Goal: Task Accomplishment & Management: Use online tool/utility

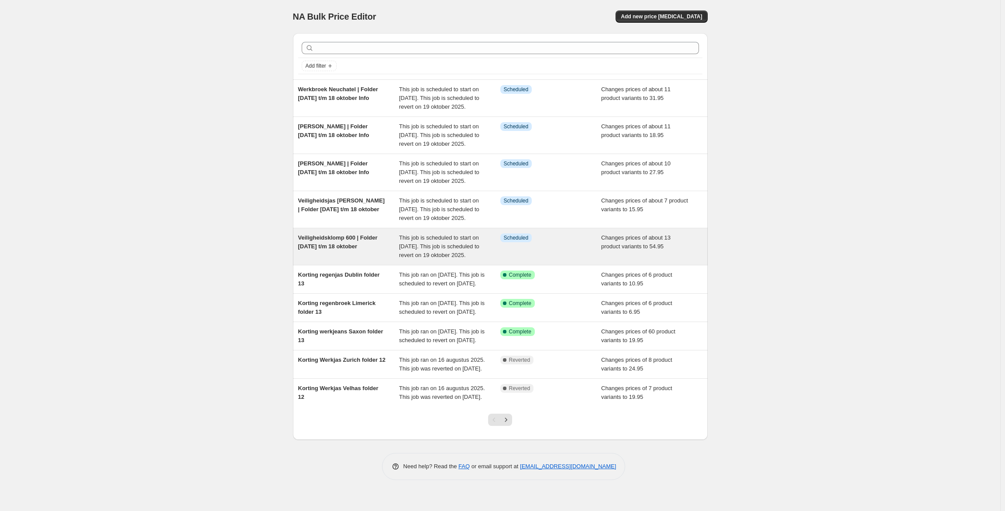
click at [354, 250] on span "Veiligheidsklomp 600 | Folder [DATE] t/m [DATE]" at bounding box center [337, 241] width 79 height 15
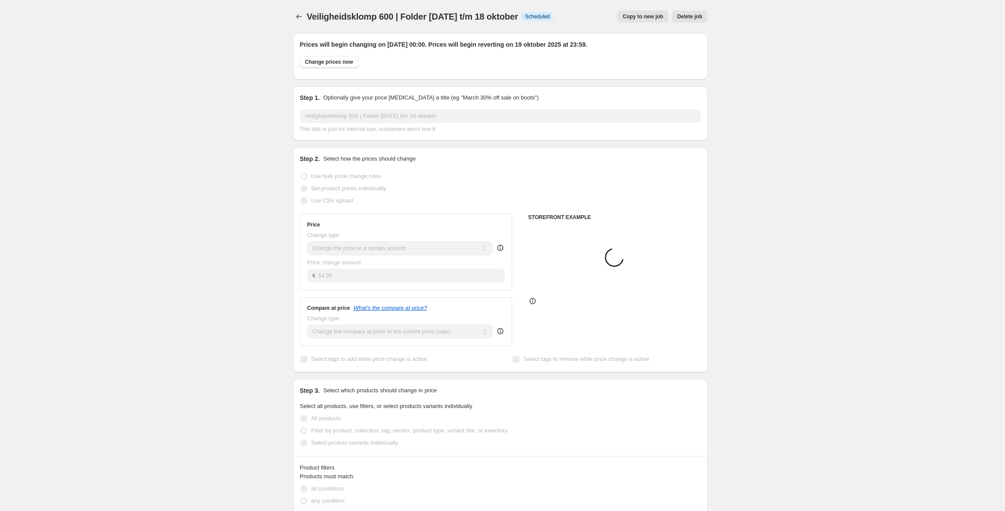
select select "product"
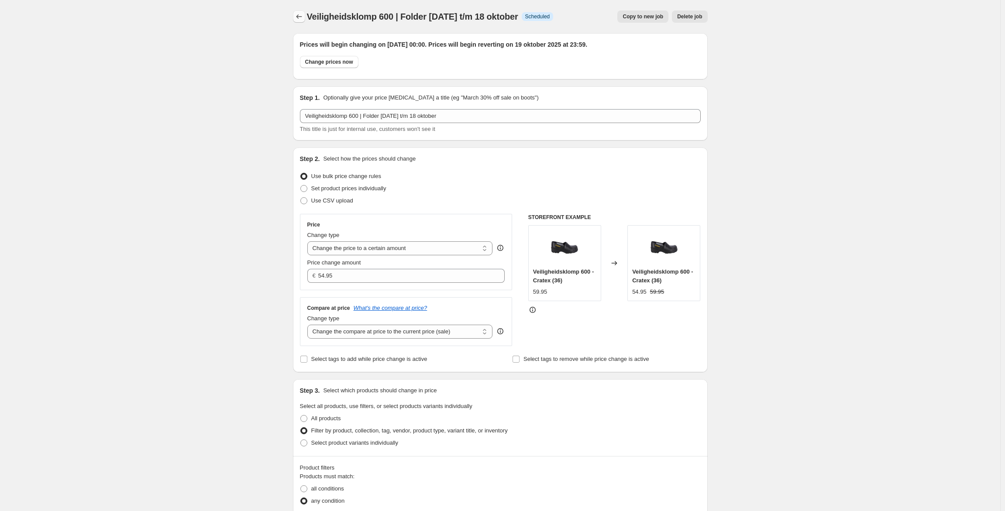
click at [295, 17] on button "Price change jobs" at bounding box center [299, 16] width 12 height 12
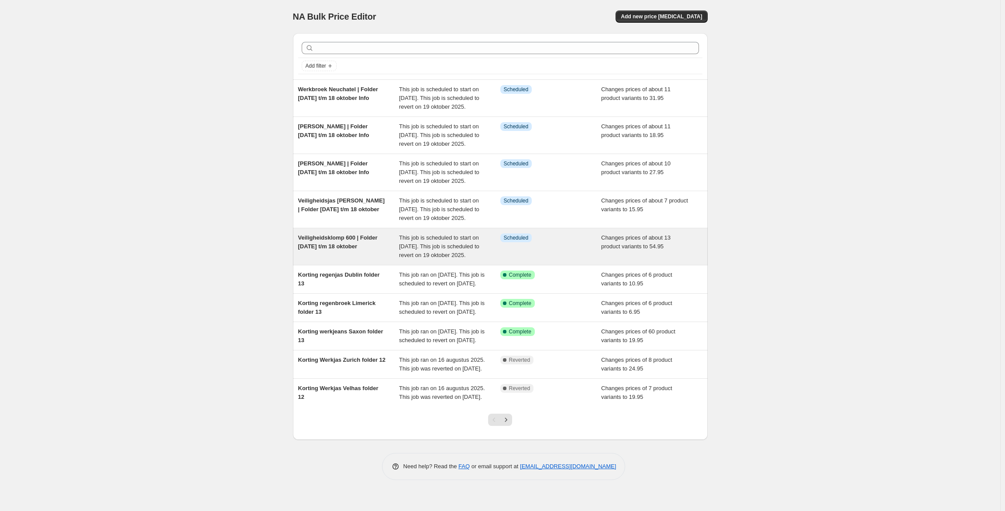
click at [387, 260] on div "Veiligheidsklomp 600 | Folder [DATE] t/m [DATE]" at bounding box center [348, 247] width 101 height 26
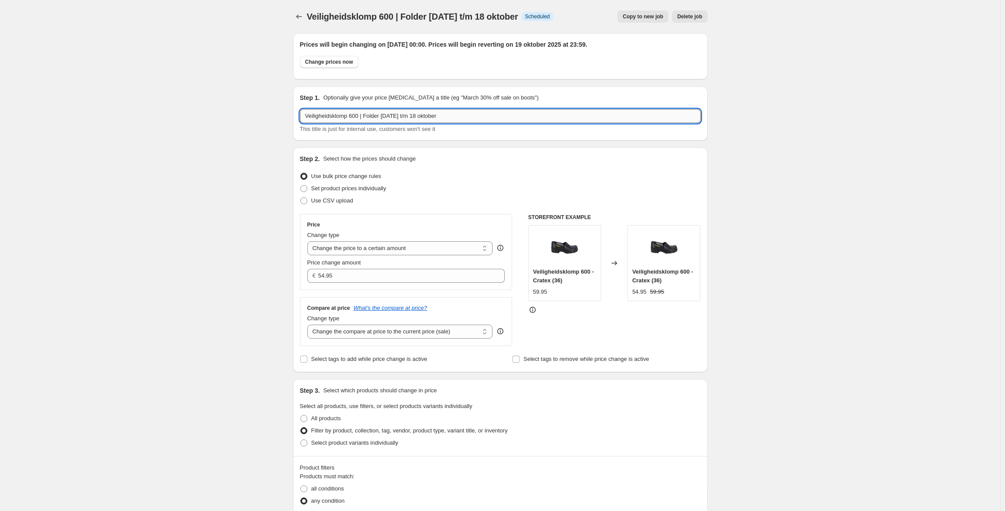
click at [307, 120] on input "Veiligheidsklomp 600 | Folder [DATE] t/m [DATE]" at bounding box center [500, 116] width 401 height 14
click at [381, 116] on input "Korting Veiligheidsklomp 600 | Folder [DATE] t/m [DATE]" at bounding box center [500, 116] width 401 height 14
drag, startPoint x: 399, startPoint y: 116, endPoint x: 574, endPoint y: 117, distance: 174.6
click at [574, 117] on input "Korting Veiligheidsklomp 600 Folder 29 september t/m 18 oktober" at bounding box center [500, 116] width 401 height 14
type input "Korting Veiligheidsklomp 600 Folder 14"
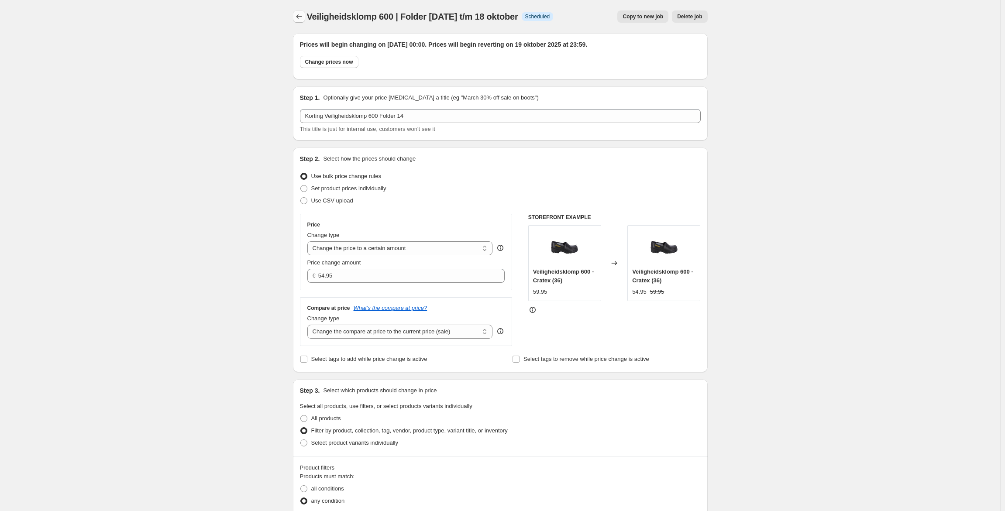
click at [298, 18] on icon "Price change jobs" at bounding box center [299, 16] width 9 height 9
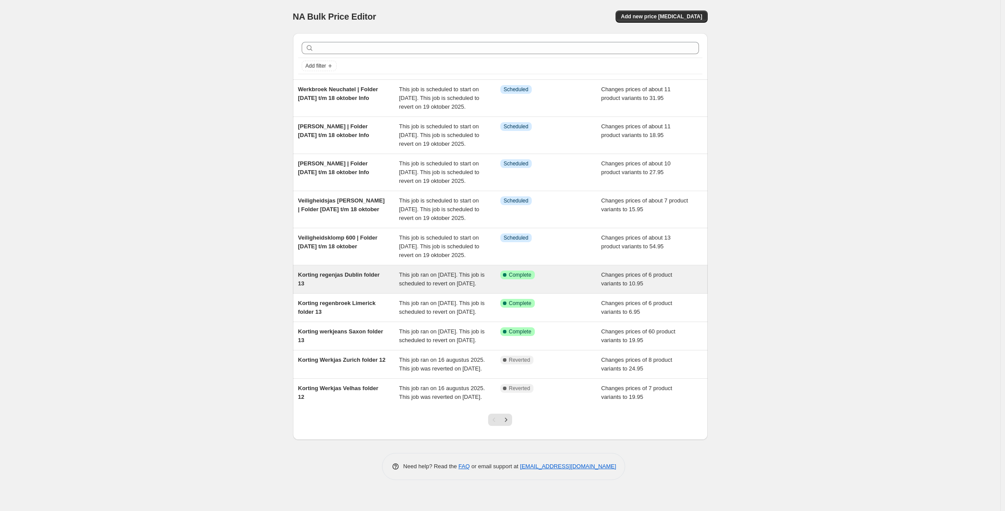
click at [375, 287] on span "Korting regenjas Dublin folder 13" at bounding box center [339, 279] width 82 height 15
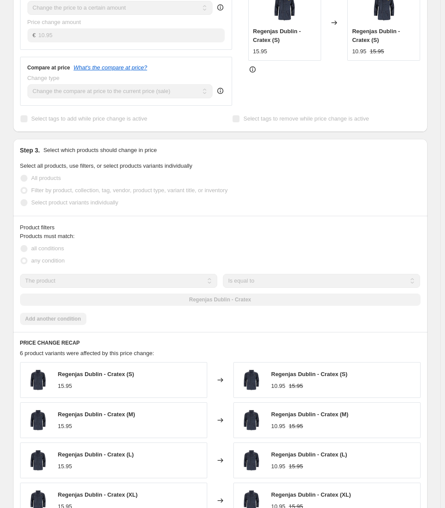
scroll to position [285, 0]
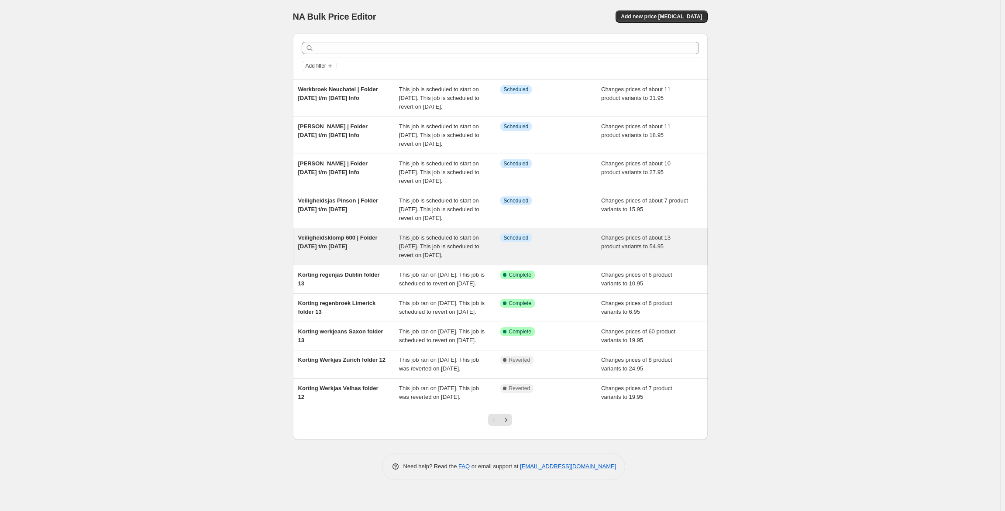
scroll to position [24, 0]
click at [342, 250] on span "Veiligheidsklomp 600 | Folder [DATE] t/m [DATE]" at bounding box center [337, 241] width 79 height 15
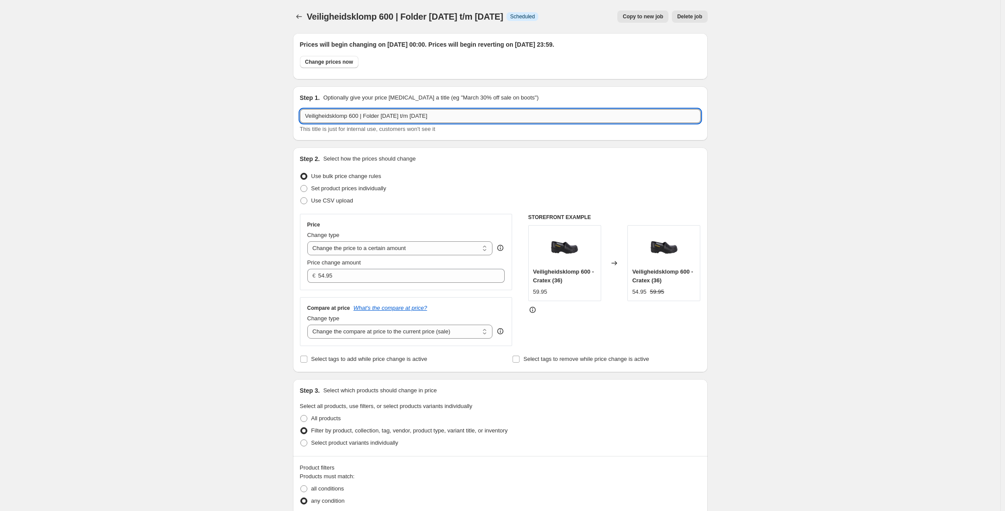
click at [308, 119] on input "Veiligheidsklomp 600 | Folder [DATE] t/m [DATE]" at bounding box center [500, 116] width 401 height 14
click at [385, 116] on input "Korting veiligheidsklomp 600 | Folder [DATE] t/m [DATE]" at bounding box center [500, 116] width 401 height 14
drag, startPoint x: 398, startPoint y: 117, endPoint x: 585, endPoint y: 124, distance: 186.6
click at [585, 124] on div "Korting veiligheidsklomp 600 Folder [DATE] t/m [DATE] This title is just for in…" at bounding box center [500, 121] width 401 height 24
click at [383, 114] on input "Korting veiligheidsklomp 600 Folder 14" at bounding box center [500, 116] width 401 height 14
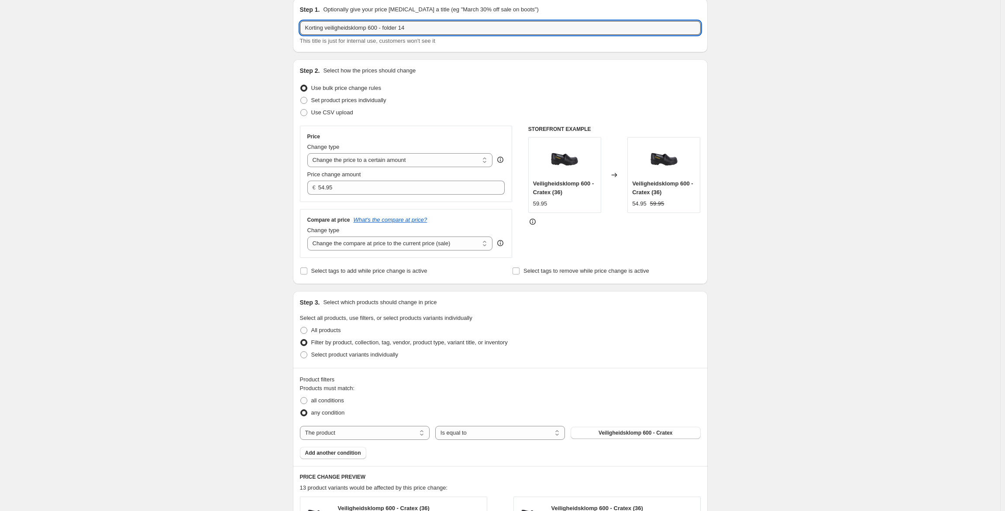
scroll to position [89, 0]
type input "Korting veiligheidsklomp 600 - folder 14"
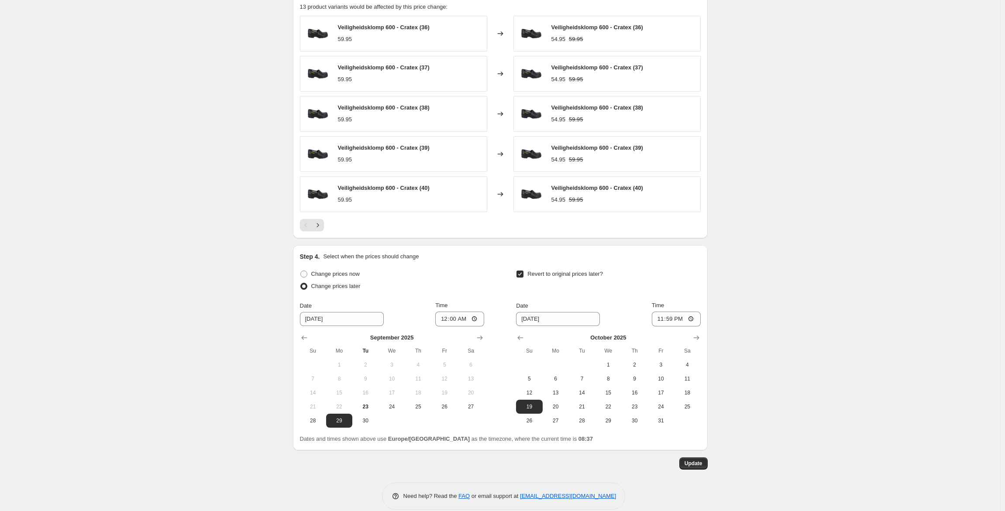
scroll to position [578, 0]
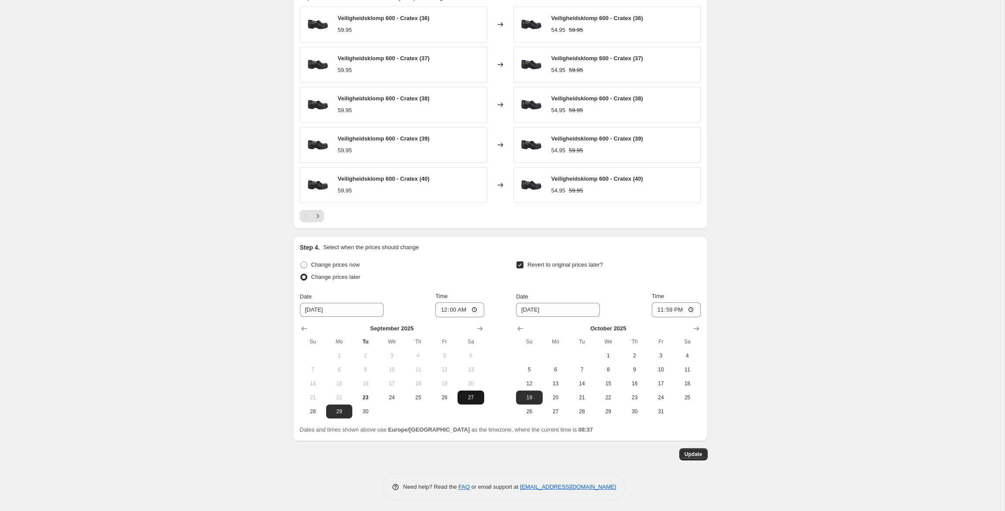
click at [472, 396] on span "27" at bounding box center [470, 397] width 19 height 7
type input "[DATE]"
click at [523, 325] on icon "Show previous month, September 2025" at bounding box center [520, 328] width 9 height 9
click at [698, 327] on icon "Show next month, October 2025" at bounding box center [696, 329] width 6 height 4
click at [693, 382] on span "18" at bounding box center [687, 383] width 19 height 7
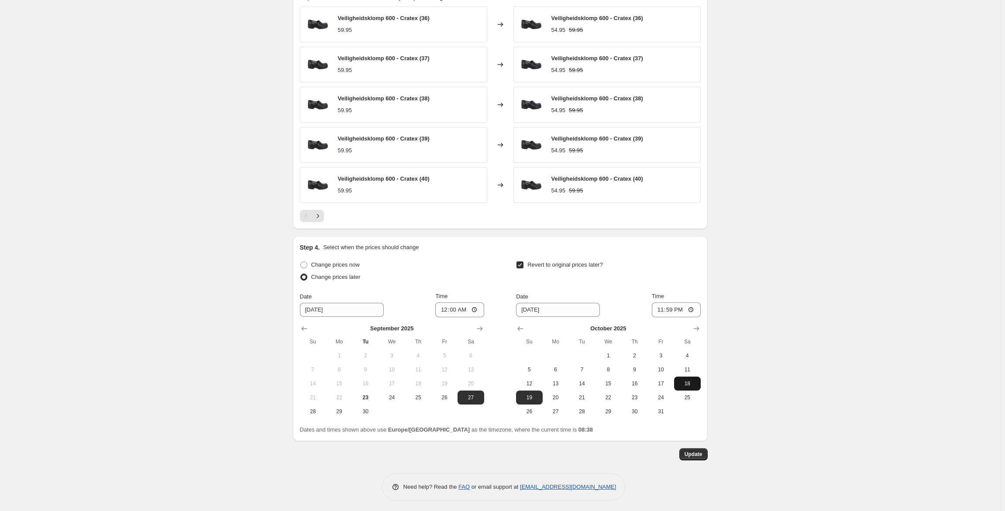
type input "[DATE]"
click at [699, 453] on span "Update" at bounding box center [694, 454] width 18 height 7
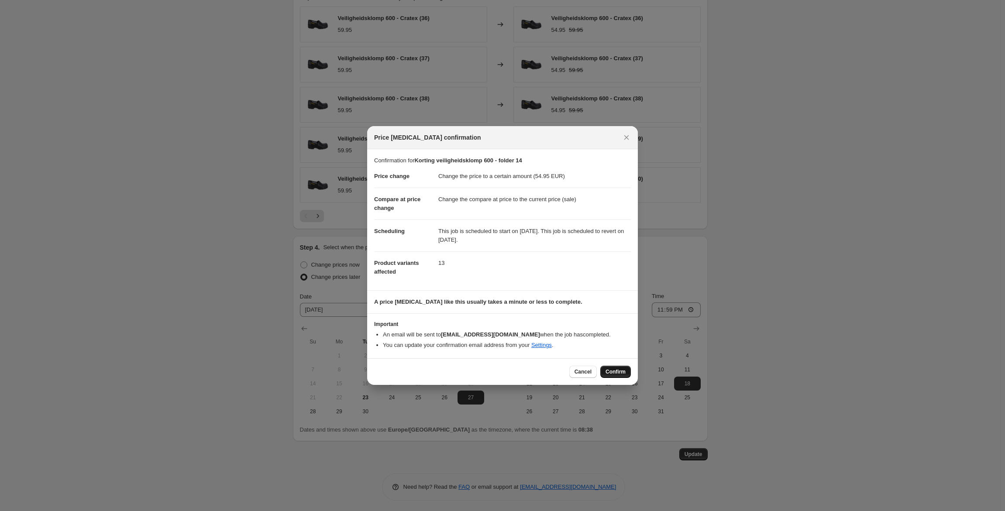
click at [611, 372] on span "Confirm" at bounding box center [616, 371] width 20 height 7
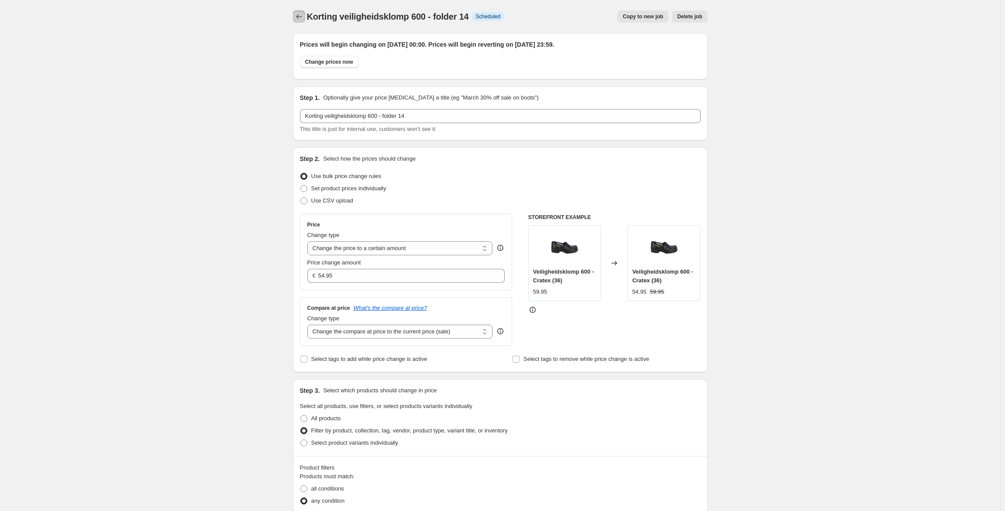
click at [302, 12] on icon "Price change jobs" at bounding box center [299, 16] width 9 height 9
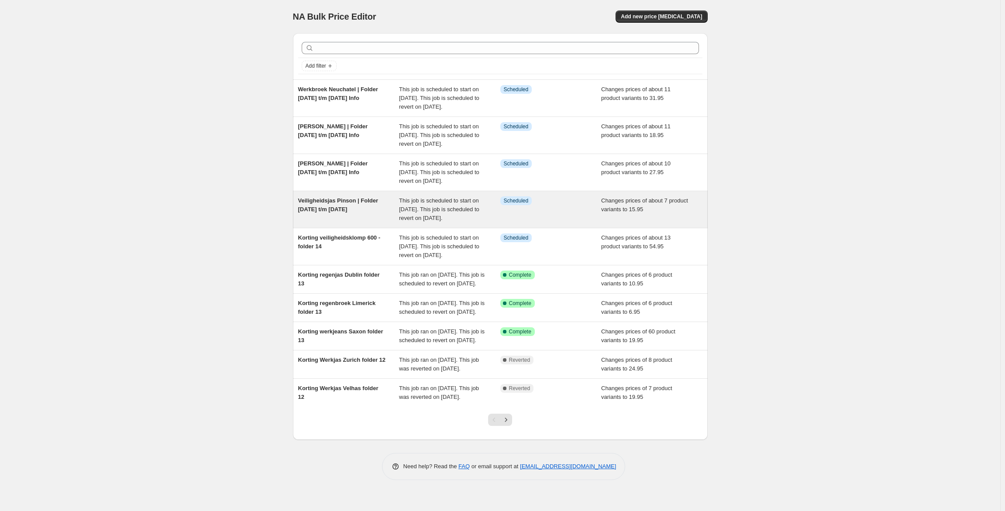
click at [356, 213] on span "Veiligheidsjas Pinson | Folder [DATE] t/m [DATE]" at bounding box center [338, 204] width 80 height 15
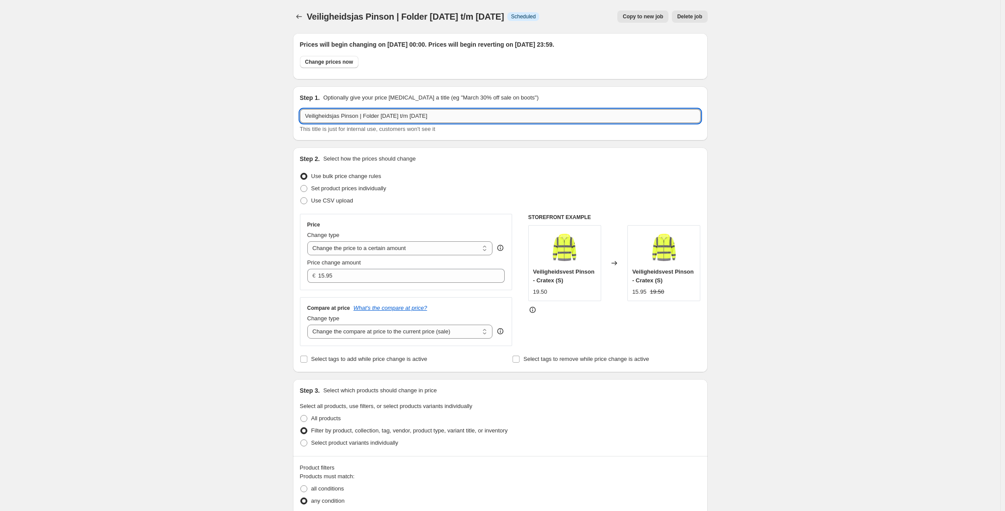
click at [310, 116] on input "Veiligheidsjas Pinson | Folder [DATE] t/m [DATE]" at bounding box center [500, 116] width 401 height 14
click at [383, 118] on input "Korting veiligheidsjas Pinson | Folder [DATE] t/m [DATE]" at bounding box center [500, 116] width 401 height 14
drag, startPoint x: 403, startPoint y: 115, endPoint x: 509, endPoint y: 131, distance: 107.3
click at [509, 131] on div "Korting veiligheidsjas Pinson - Folder [DATE] t/m [DATE] This title is just for…" at bounding box center [500, 121] width 401 height 24
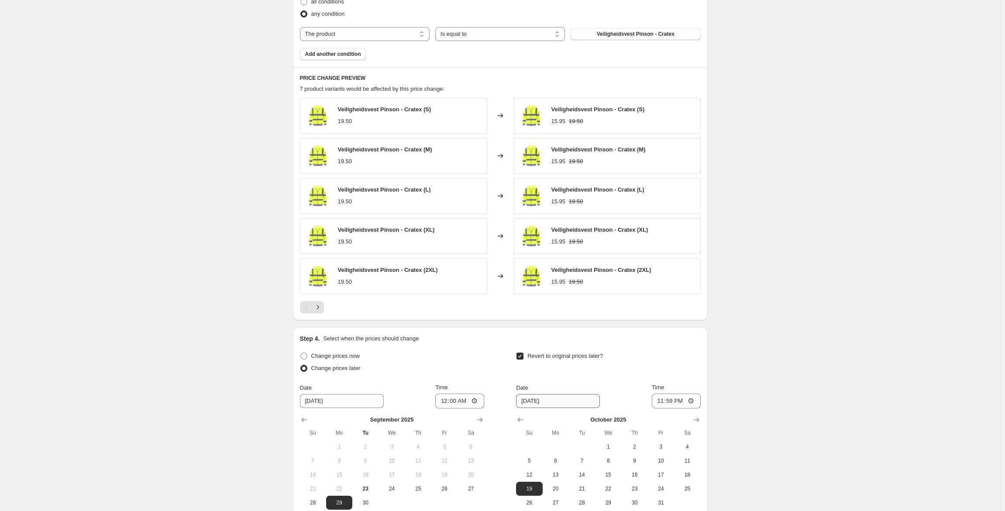
scroll to position [578, 0]
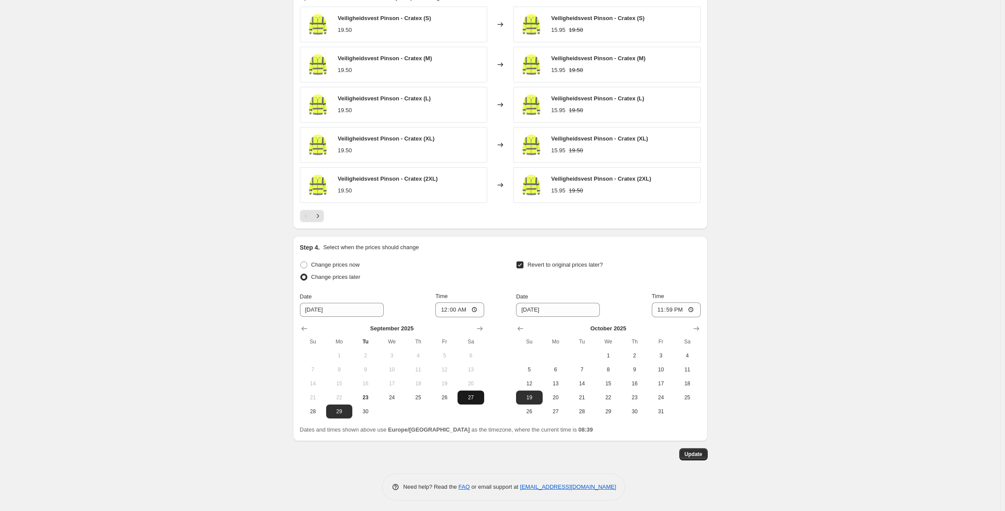
type input "Korting veiligheidsjas Pinson - Folder 14"
click at [469, 399] on span "27" at bounding box center [470, 397] width 19 height 7
type input "[DATE]"
click at [692, 382] on span "18" at bounding box center [687, 383] width 19 height 7
type input "[DATE]"
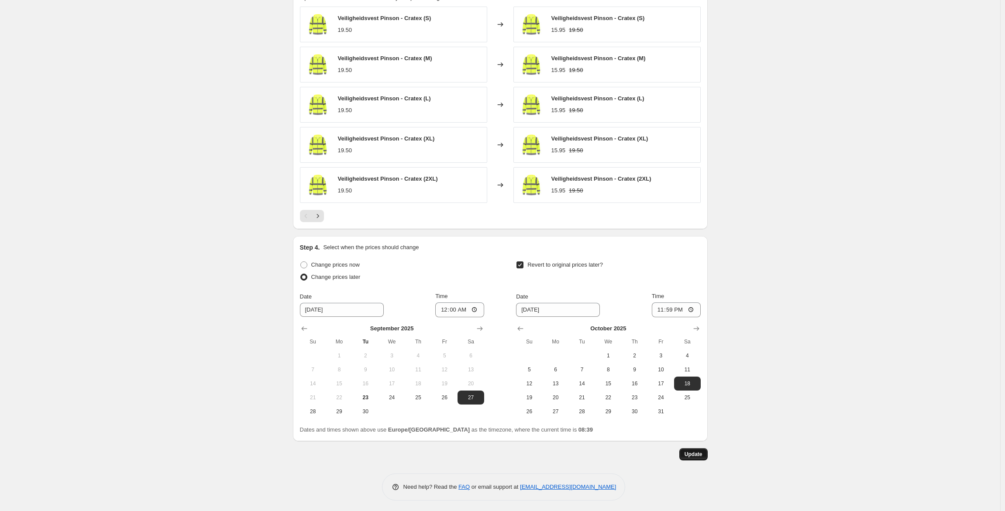
click at [702, 454] on span "Update" at bounding box center [694, 454] width 18 height 7
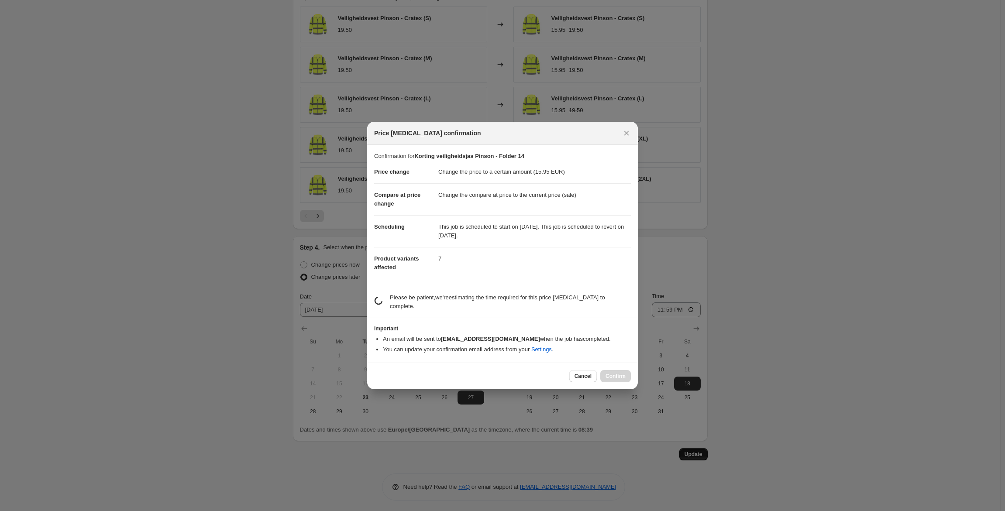
scroll to position [0, 0]
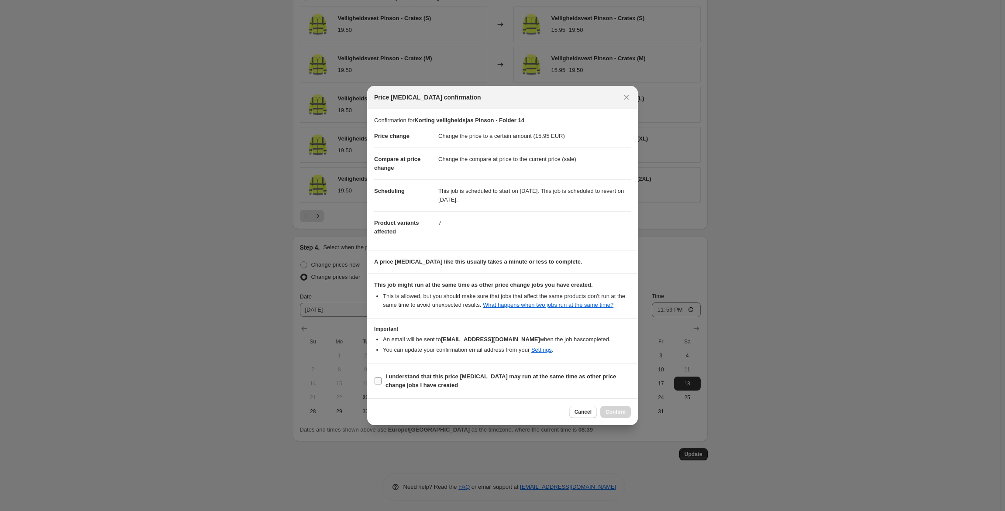
click at [502, 378] on b "I understand that this price [MEDICAL_DATA] may run at the same time as other p…" at bounding box center [500, 380] width 231 height 15
click at [382, 378] on input "I understand that this price [MEDICAL_DATA] may run at the same time as other p…" at bounding box center [378, 381] width 7 height 7
checkbox input "true"
click at [621, 412] on span "Confirm" at bounding box center [616, 412] width 20 height 7
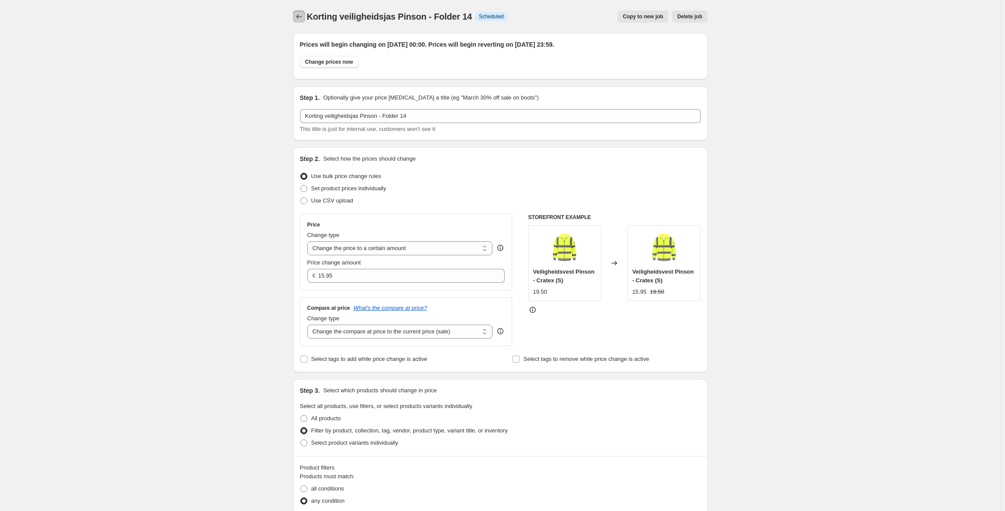
click at [300, 15] on icon "Price change jobs" at bounding box center [299, 16] width 9 height 9
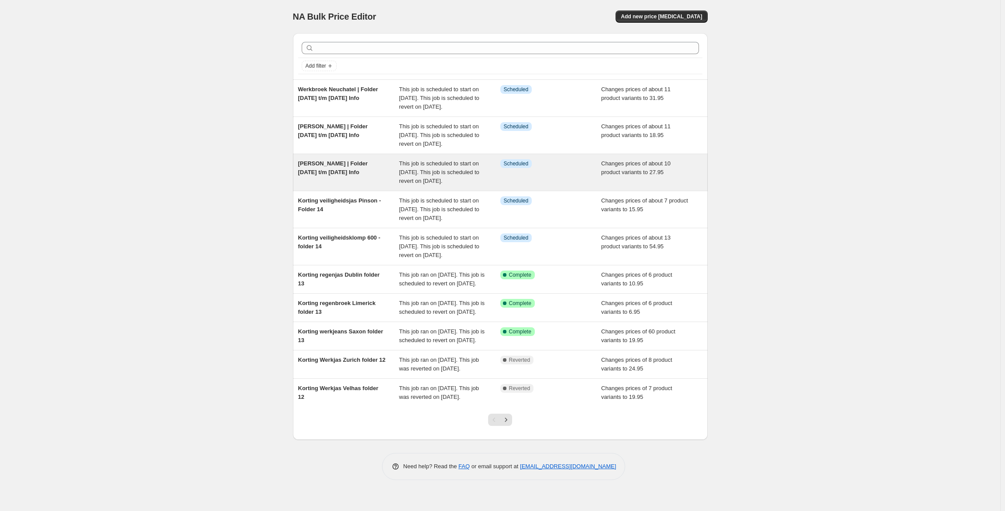
click at [361, 175] on span "[PERSON_NAME] | Folder [DATE] t/m [DATE] Info" at bounding box center [333, 167] width 70 height 15
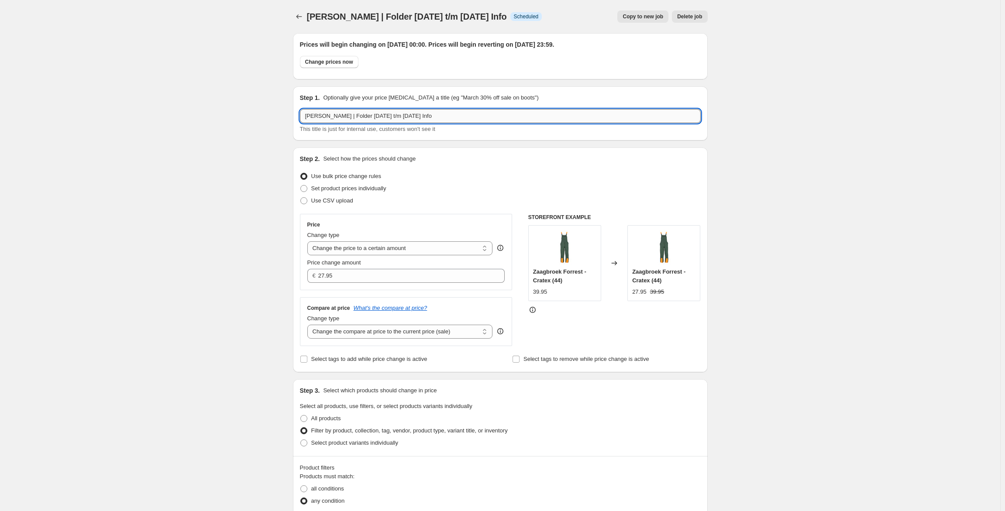
click at [307, 114] on input "[PERSON_NAME] | Folder [DATE] t/m [DATE] Info" at bounding box center [500, 116] width 401 height 14
click at [374, 117] on input "Korting [PERSON_NAME] | Folder [DATE] t/m [DATE] Info" at bounding box center [500, 116] width 401 height 14
drag, startPoint x: 396, startPoint y: 117, endPoint x: 547, endPoint y: 122, distance: 152.0
click at [547, 122] on input "Korting zaagbroek [PERSON_NAME] [DATE] t/m [DATE] Info" at bounding box center [500, 116] width 401 height 14
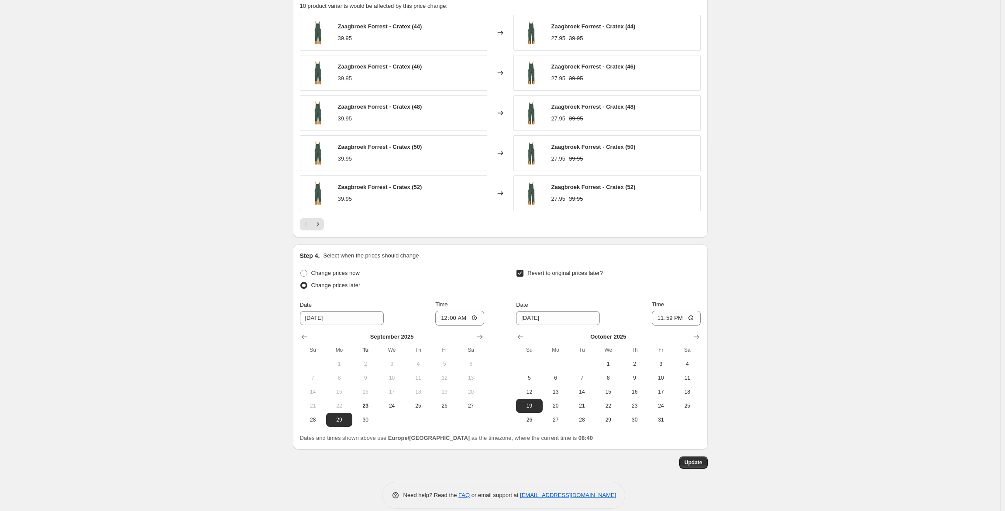
scroll to position [578, 0]
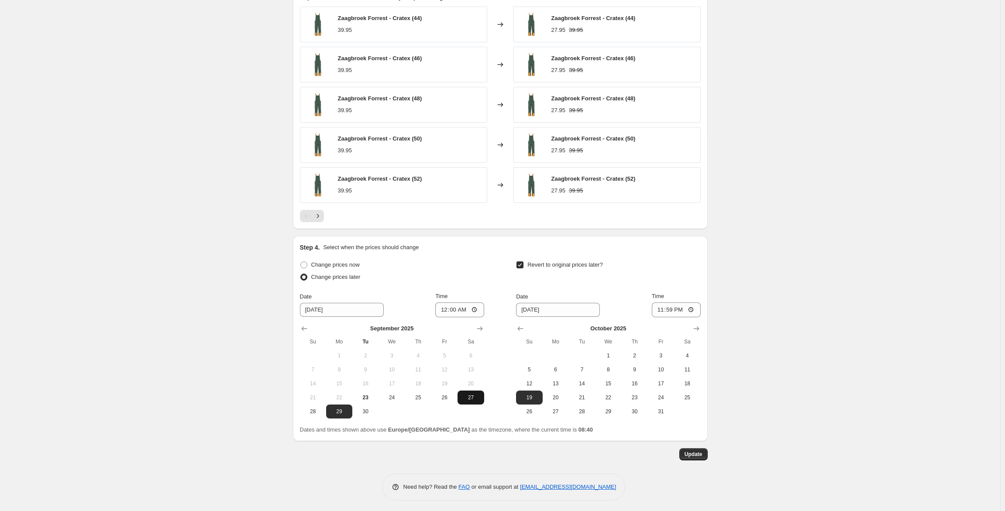
type input "Korting zaagbroek [PERSON_NAME] 14"
click at [479, 397] on span "27" at bounding box center [470, 397] width 19 height 7
type input "[DATE]"
click at [690, 380] on span "18" at bounding box center [687, 383] width 19 height 7
type input "[DATE]"
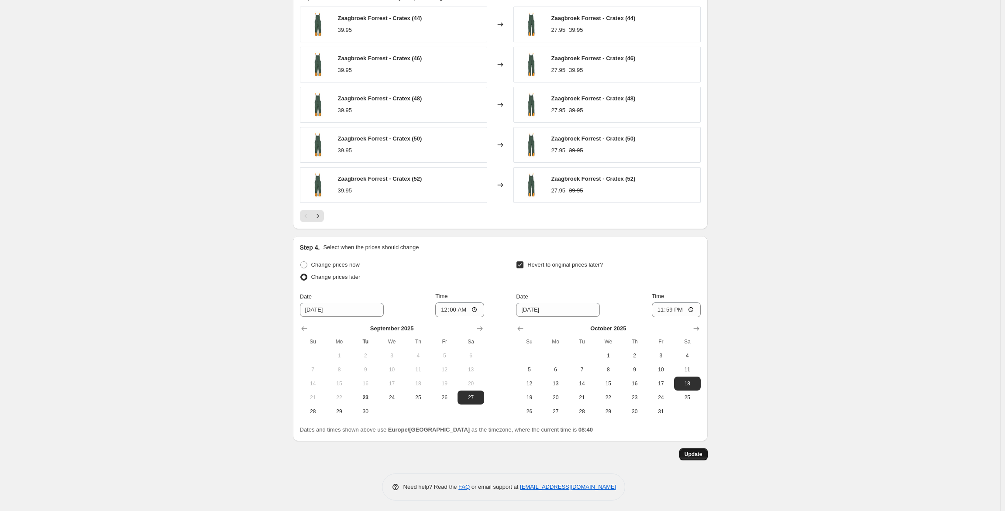
click at [698, 453] on span "Update" at bounding box center [694, 454] width 18 height 7
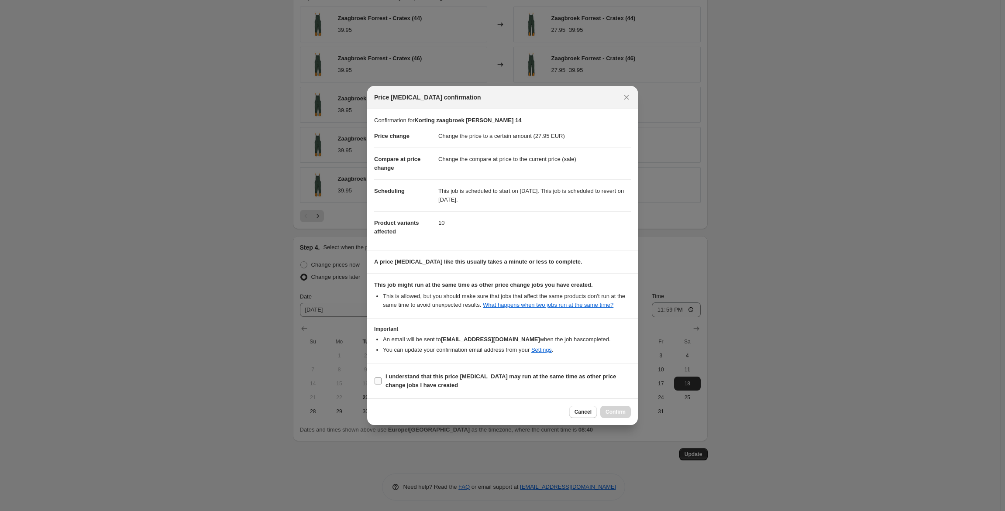
click at [415, 382] on b "I understand that this price [MEDICAL_DATA] may run at the same time as other p…" at bounding box center [500, 380] width 231 height 15
click at [382, 382] on input "I understand that this price [MEDICAL_DATA] may run at the same time as other p…" at bounding box center [378, 381] width 7 height 7
checkbox input "true"
click at [613, 413] on span "Confirm" at bounding box center [616, 412] width 20 height 7
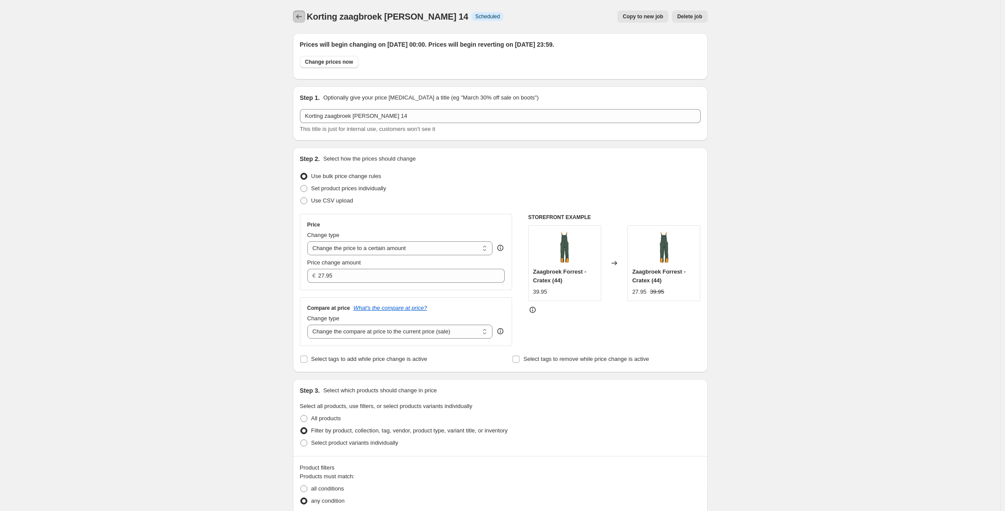
click at [299, 14] on icon "Price change jobs" at bounding box center [299, 16] width 9 height 9
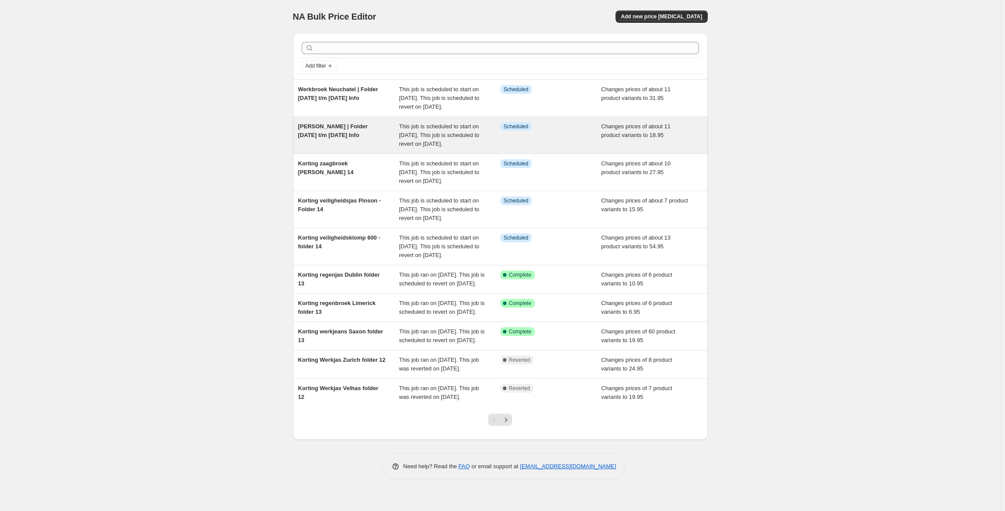
click at [360, 138] on span "[PERSON_NAME] | Folder [DATE] t/m [DATE] Info" at bounding box center [333, 130] width 70 height 15
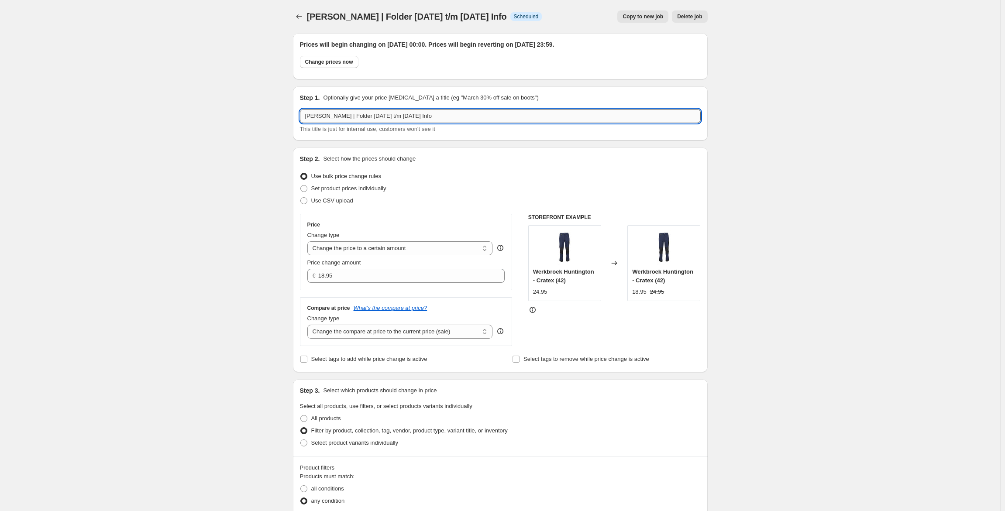
drag, startPoint x: 309, startPoint y: 118, endPoint x: 303, endPoint y: 119, distance: 6.2
click at [303, 119] on input "[PERSON_NAME] | Folder [DATE] t/m [DATE] Info" at bounding box center [500, 116] width 401 height 14
click at [387, 119] on input "Korting werkbroek Huntington | Folder [DATE] t/m [DATE] Info" at bounding box center [500, 116] width 401 height 14
drag, startPoint x: 407, startPoint y: 114, endPoint x: 552, endPoint y: 124, distance: 145.7
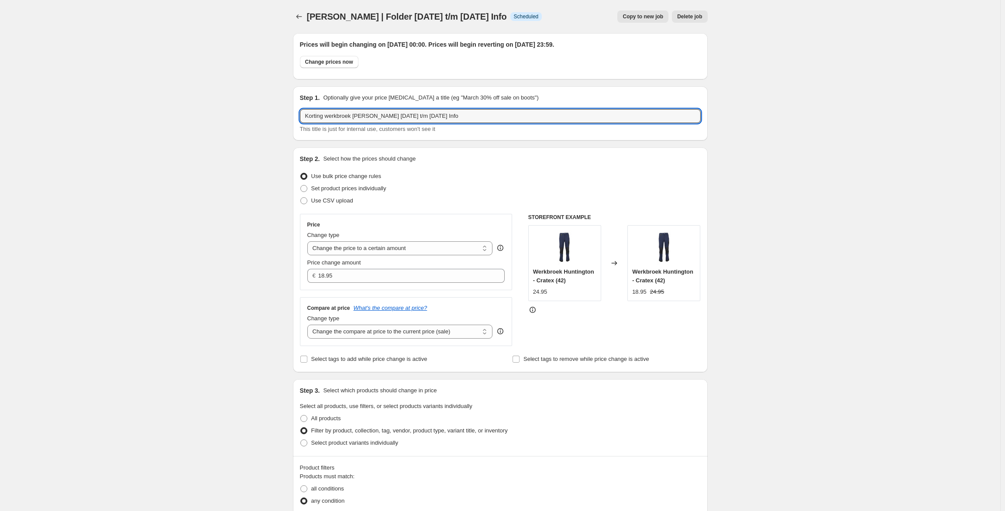
click at [552, 124] on div "Korting werkbroek [PERSON_NAME] [DATE] t/m [DATE] Info This title is just for i…" at bounding box center [500, 121] width 401 height 24
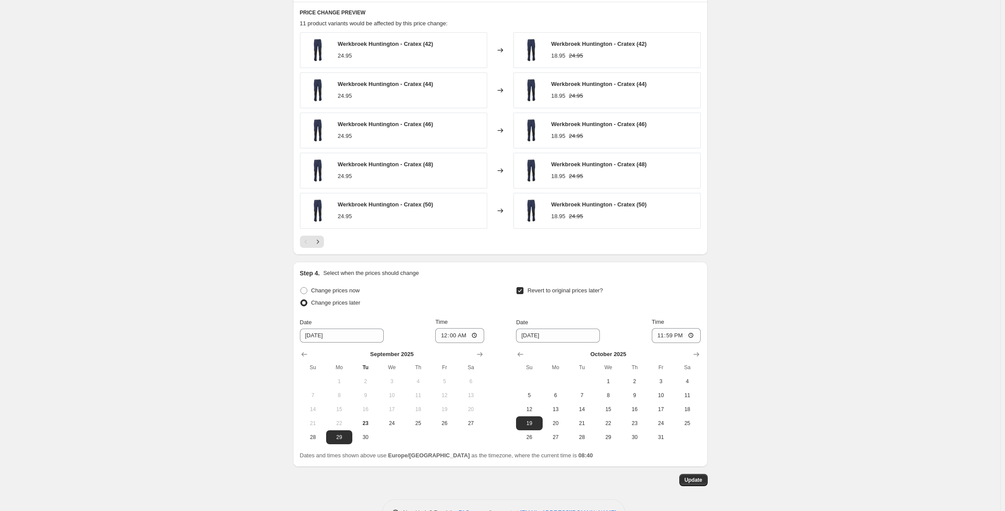
scroll to position [578, 0]
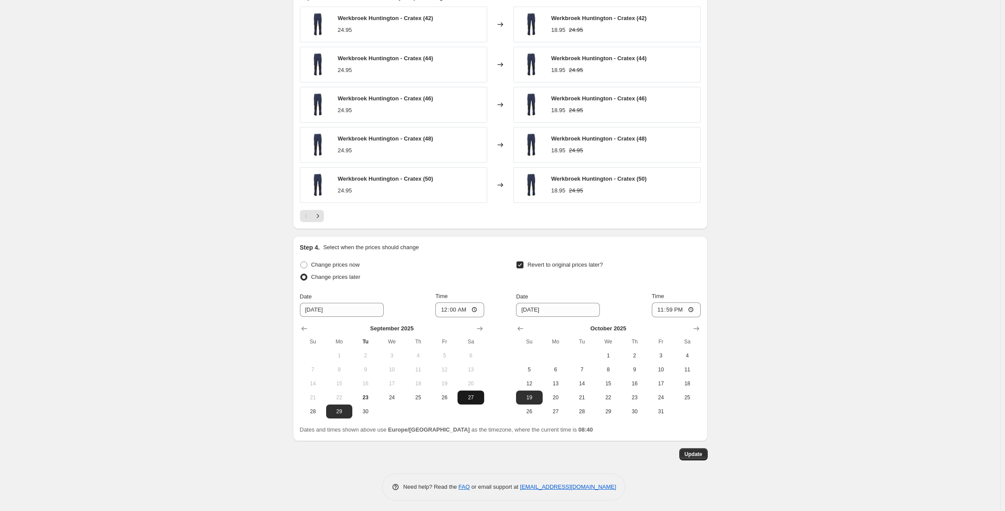
type input "Korting werkbroek Huntington - Folder 14"
click at [470, 394] on span "27" at bounding box center [470, 397] width 19 height 7
type input "[DATE]"
click at [683, 382] on span "18" at bounding box center [687, 383] width 19 height 7
type input "[DATE]"
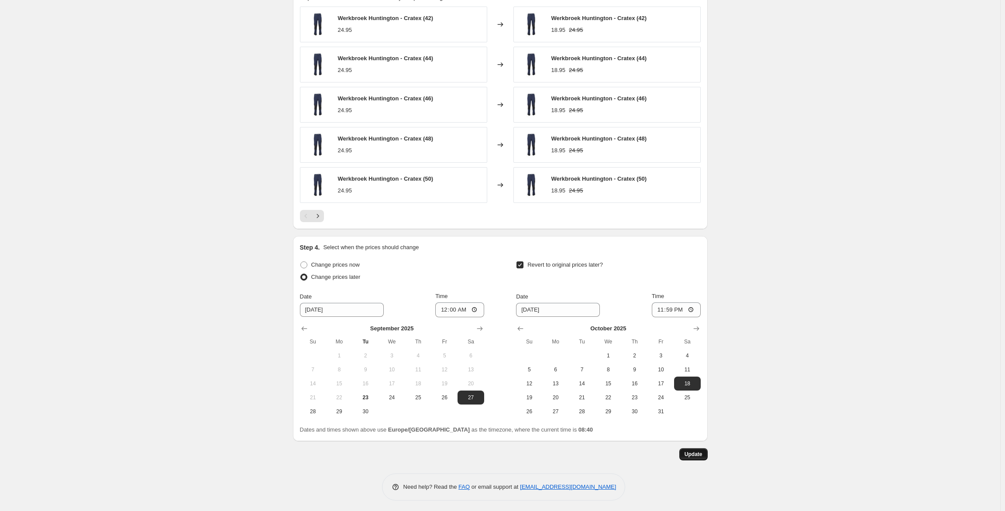
click at [697, 451] on span "Update" at bounding box center [694, 454] width 18 height 7
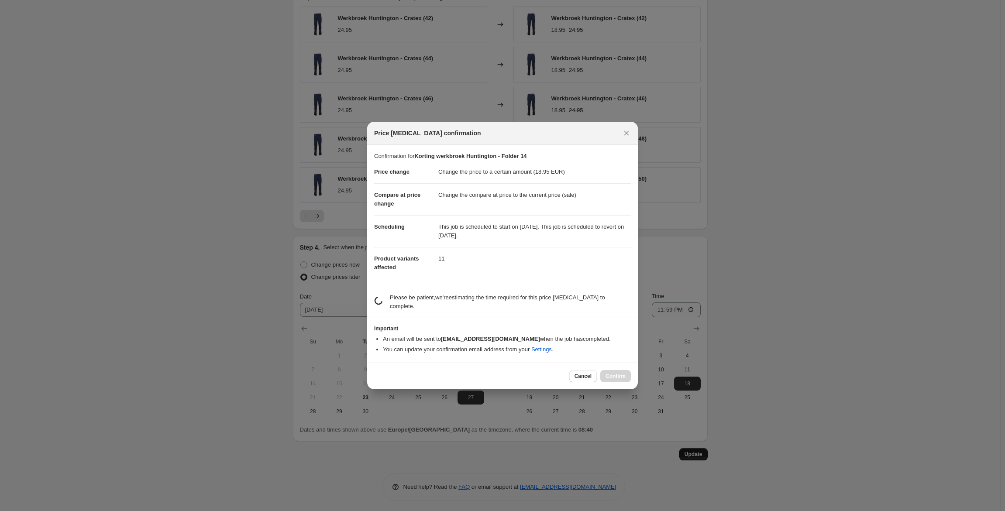
scroll to position [0, 0]
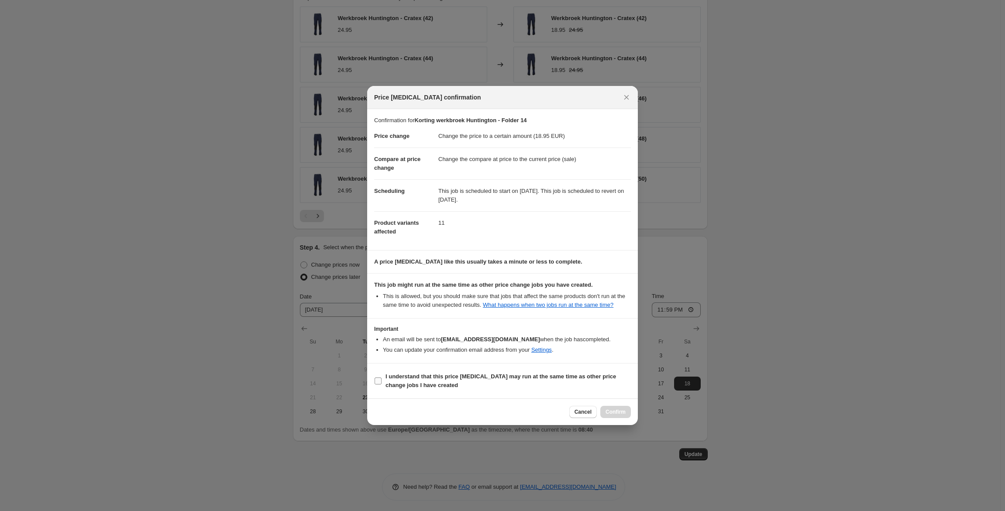
click at [537, 377] on b "I understand that this price [MEDICAL_DATA] may run at the same time as other p…" at bounding box center [500, 380] width 231 height 15
click at [382, 378] on input "I understand that this price [MEDICAL_DATA] may run at the same time as other p…" at bounding box center [378, 381] width 7 height 7
checkbox input "true"
click at [615, 412] on span "Confirm" at bounding box center [616, 412] width 20 height 7
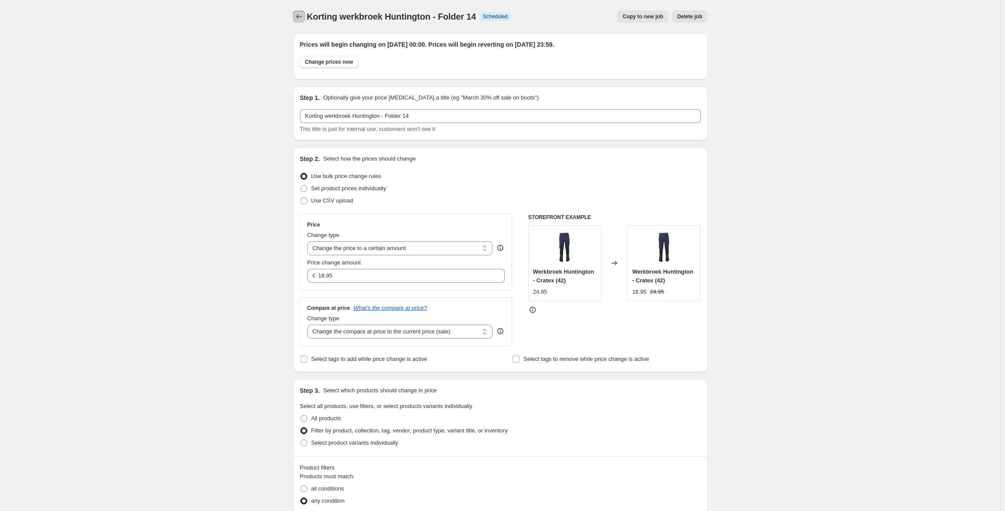
click at [302, 12] on button "Price change jobs" at bounding box center [299, 16] width 12 height 12
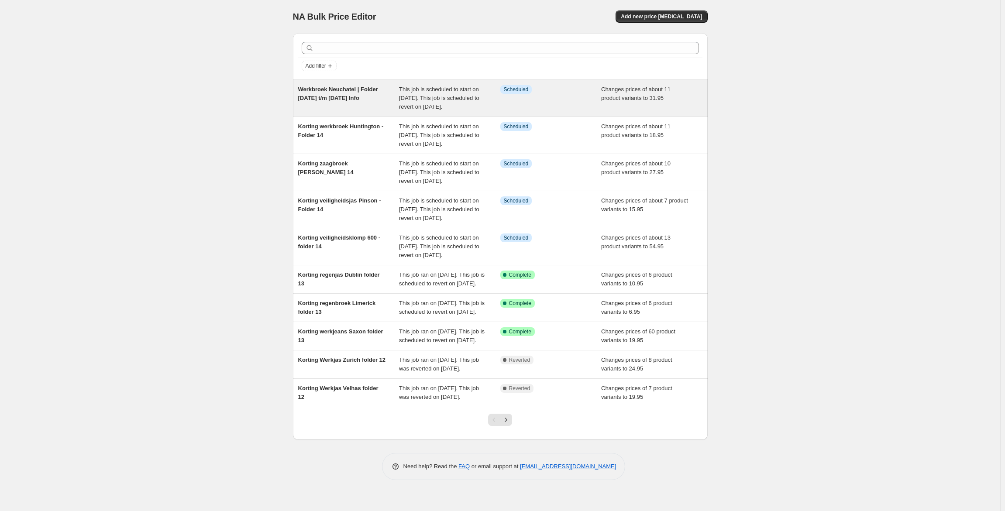
click at [369, 88] on span "Werkbroek Neuchatel | Folder [DATE] t/m [DATE] Info" at bounding box center [338, 93] width 80 height 15
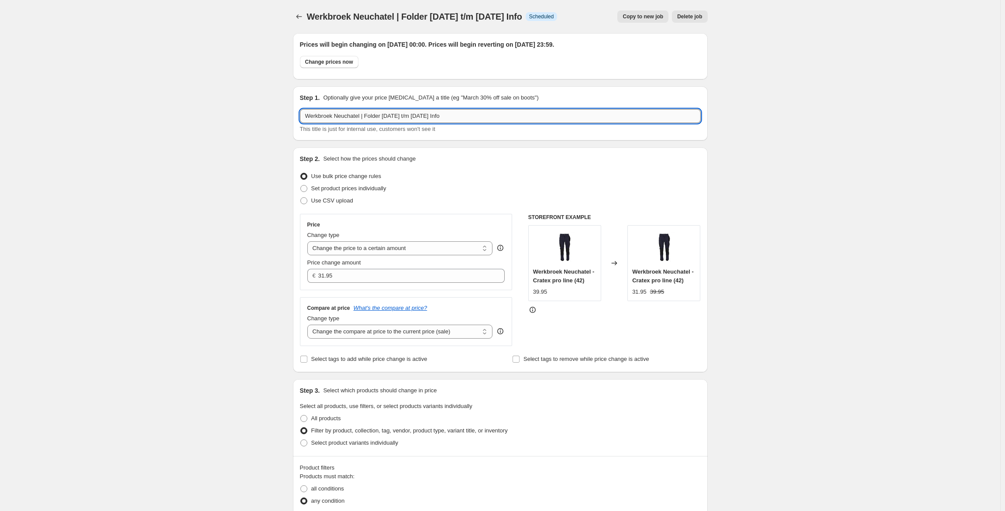
click at [308, 117] on input "Werkbroek Neuchatel | Folder [DATE] t/m [DATE] Info" at bounding box center [500, 116] width 401 height 14
click at [384, 114] on input "Korting werkbroek Neuchatel | Folder [DATE] t/m [DATE] Info" at bounding box center [500, 116] width 401 height 14
drag, startPoint x: 402, startPoint y: 116, endPoint x: 577, endPoint y: 122, distance: 175.6
click at [577, 122] on input "Korting werkbroek Neuchatel - Folder [DATE] t/m [DATE] Info" at bounding box center [500, 116] width 401 height 14
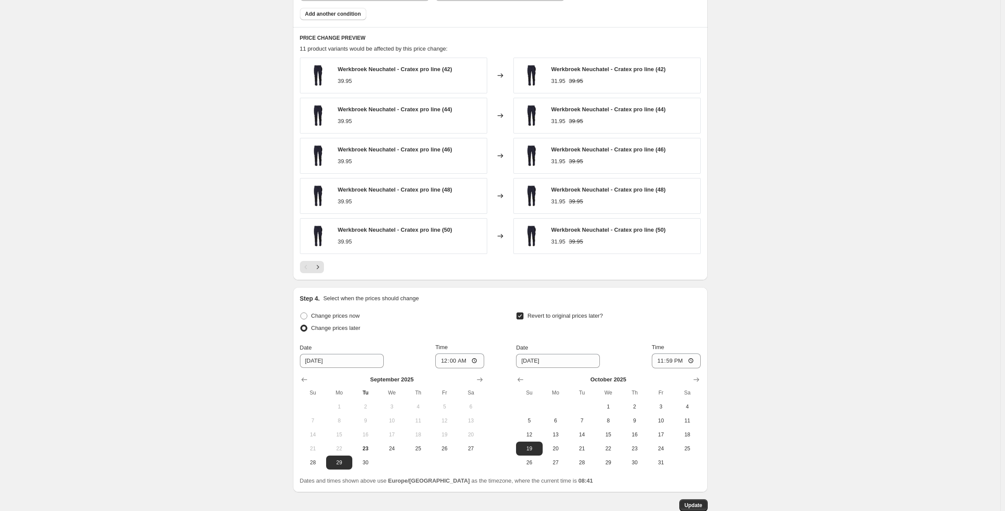
scroll to position [578, 0]
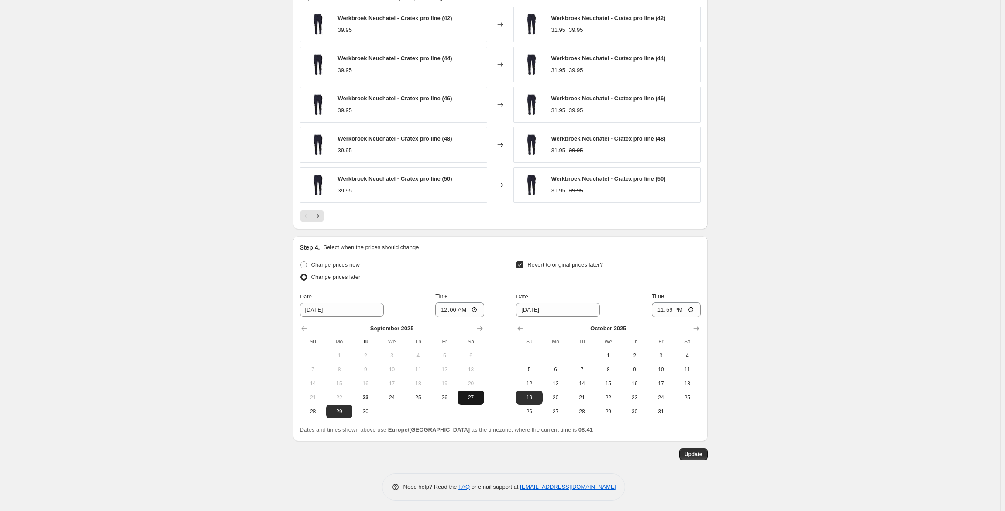
type input "Korting werkbroek Neuchatel - Folder 14"
click at [477, 394] on span "27" at bounding box center [470, 397] width 19 height 7
type input "[DATE]"
click at [692, 383] on span "18" at bounding box center [687, 383] width 19 height 7
type input "[DATE]"
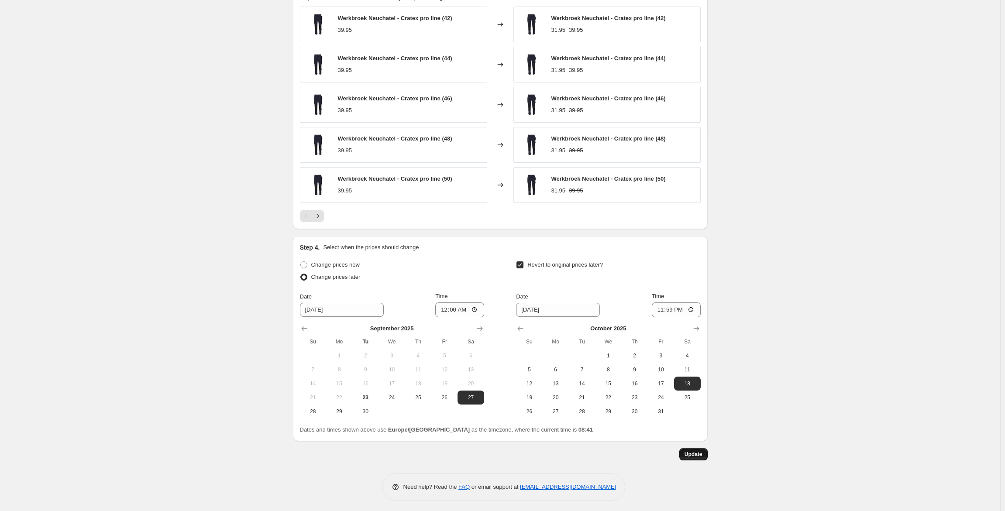
click at [696, 453] on span "Update" at bounding box center [694, 454] width 18 height 7
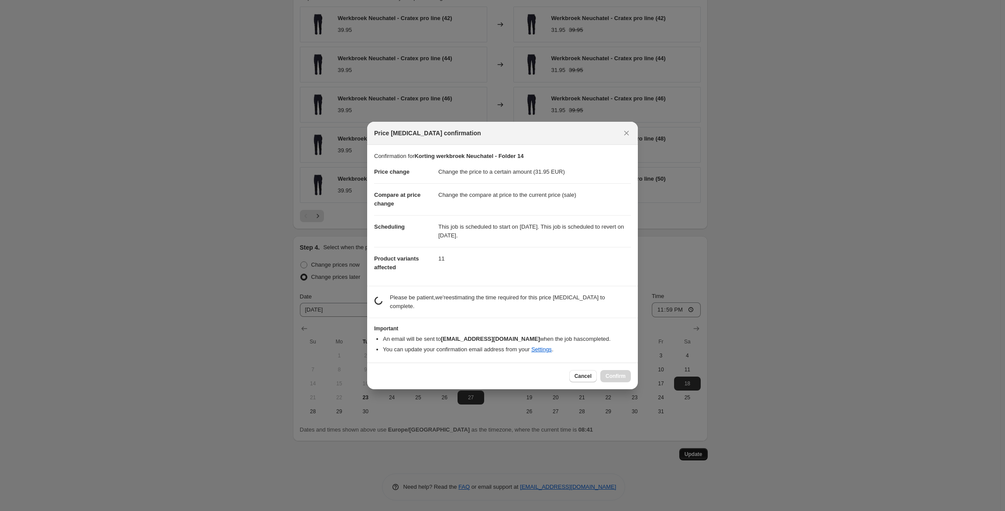
scroll to position [0, 0]
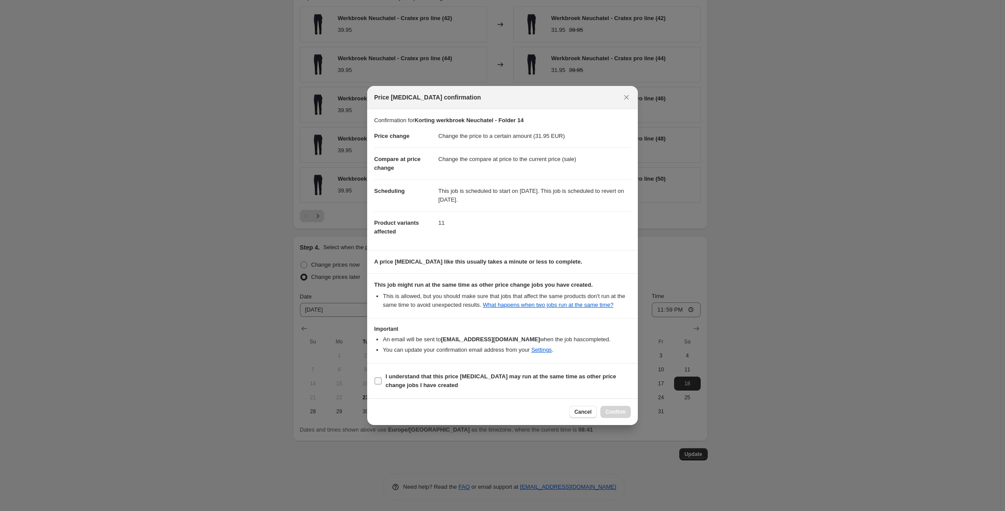
click at [568, 378] on b "I understand that this price [MEDICAL_DATA] may run at the same time as other p…" at bounding box center [500, 380] width 231 height 15
click at [382, 378] on input "I understand that this price [MEDICAL_DATA] may run at the same time as other p…" at bounding box center [378, 381] width 7 height 7
checkbox input "true"
click at [624, 413] on span "Confirm" at bounding box center [616, 412] width 20 height 7
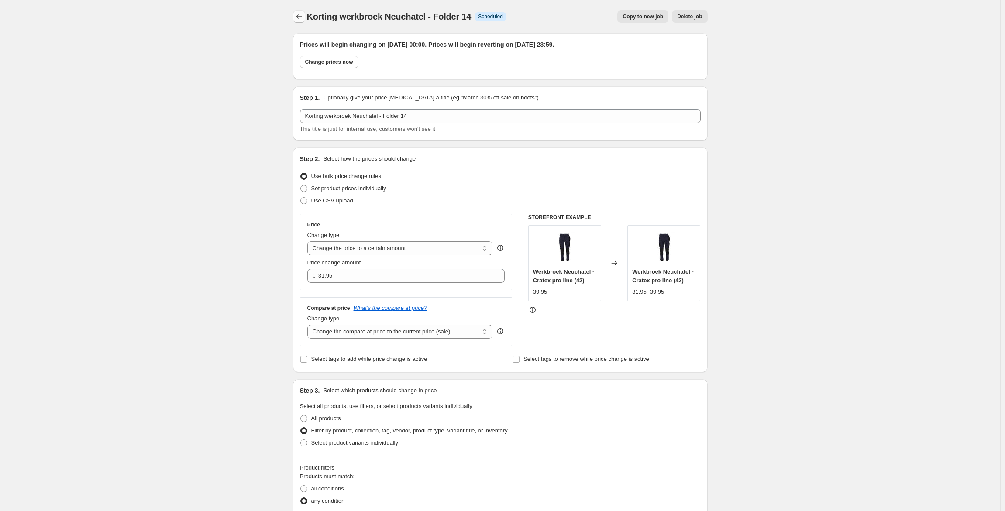
click at [298, 17] on icon "Price change jobs" at bounding box center [299, 16] width 9 height 9
